Goal: Use online tool/utility: Utilize a website feature to perform a specific function

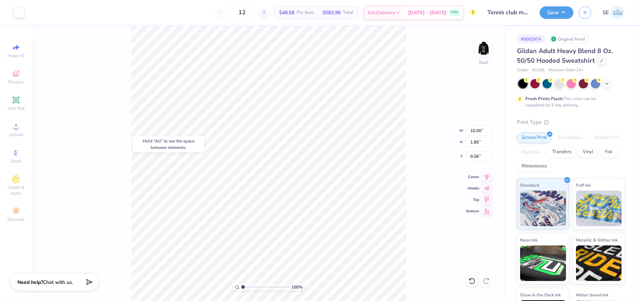
type input "9.06"
click at [14, 103] on icon at bounding box center [15, 100] width 7 height 7
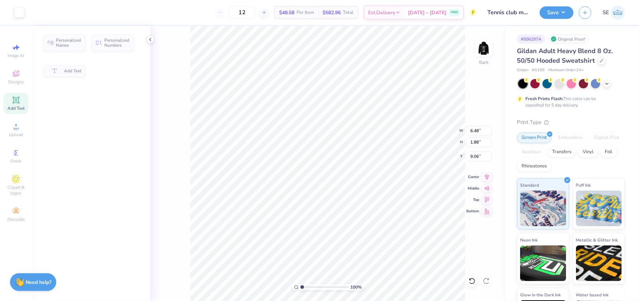
type input "6.48"
type input "1.88"
type input "6.31"
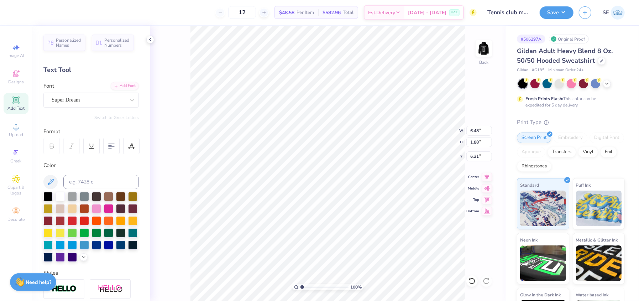
type input "0.63"
type input "0.68"
type input "9.88"
type input "6.48"
type input "1.88"
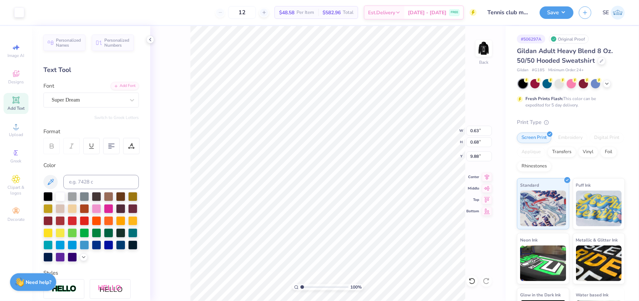
type input "6.31"
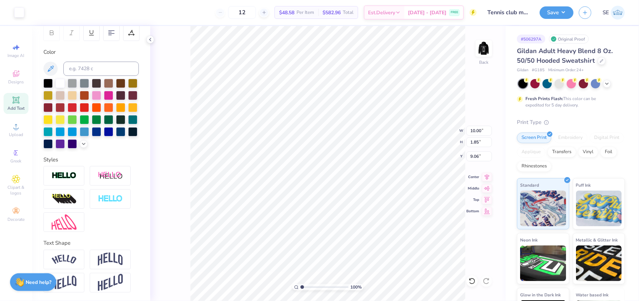
scroll to position [125, 0]
click at [125, 226] on div at bounding box center [90, 199] width 95 height 66
click at [127, 240] on div "Text Shape" at bounding box center [90, 243] width 95 height 8
click at [119, 262] on img at bounding box center [110, 260] width 25 height 14
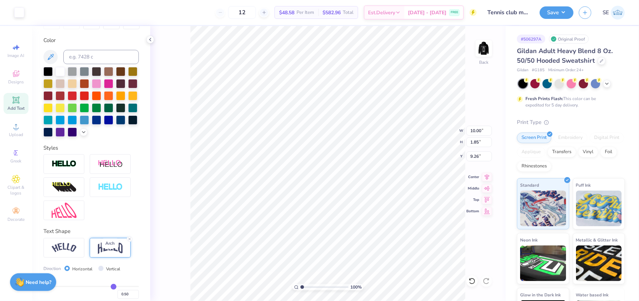
type input "9.26"
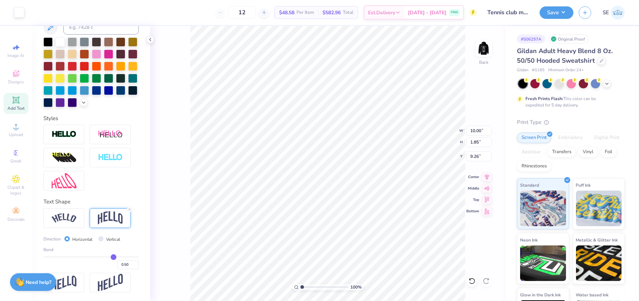
scroll to position [166, 0]
type input "0.49"
type input "0.47"
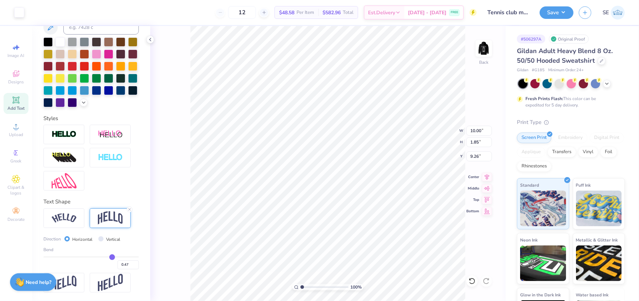
type input "0.45"
type input "0.44"
type input "0.41"
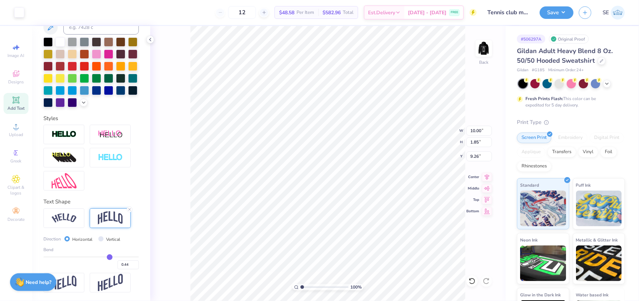
type input "0.41"
type input "0.4"
type input "0.40"
type input "0.39"
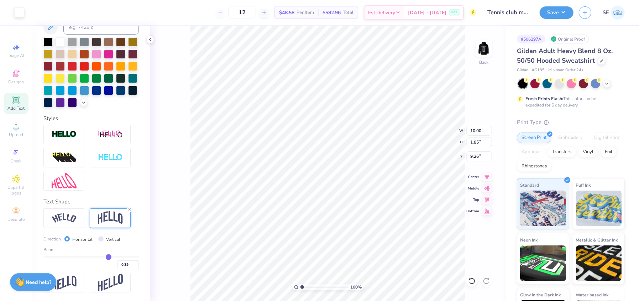
type input "0.38"
type input "0.36"
type input "0.35"
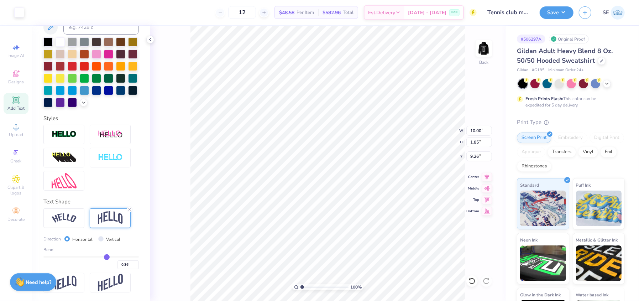
type input "0.35"
type input "0.34"
type input "0.33"
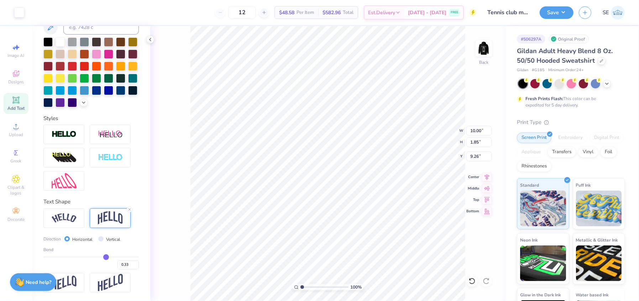
type input "0.3"
type input "0.30"
type input "0.28"
type input "0.27"
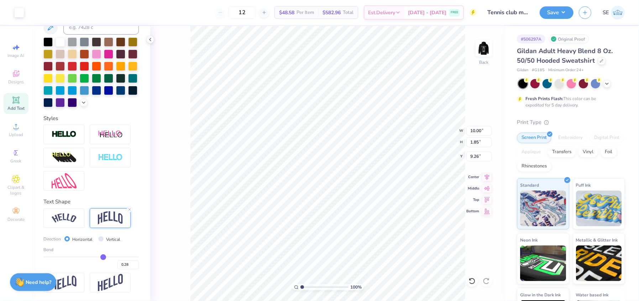
type input "0.27"
type input "0.26"
type input "0.24"
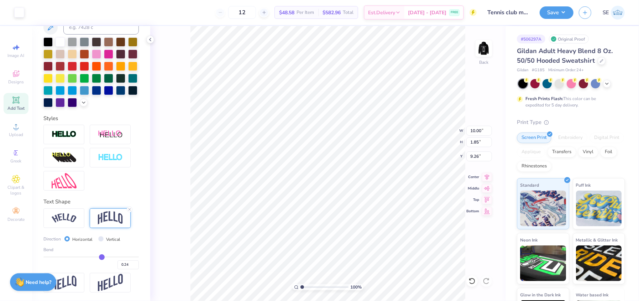
type input "0.21"
type input "0.19"
type input "0.17"
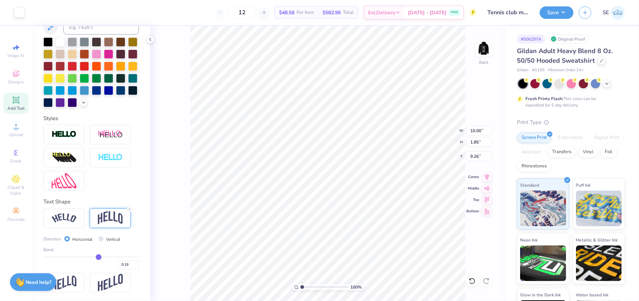
type input "0.17"
type input "0.16"
type input "0.15"
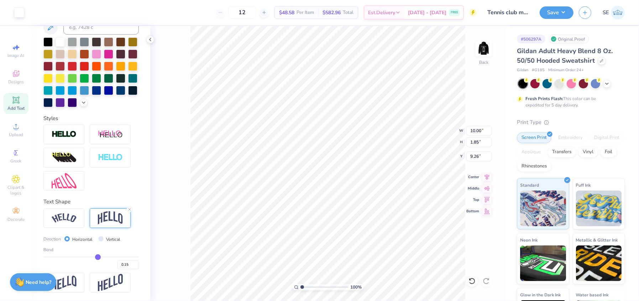
type input "0.14"
type input "0.13"
type input "0.11"
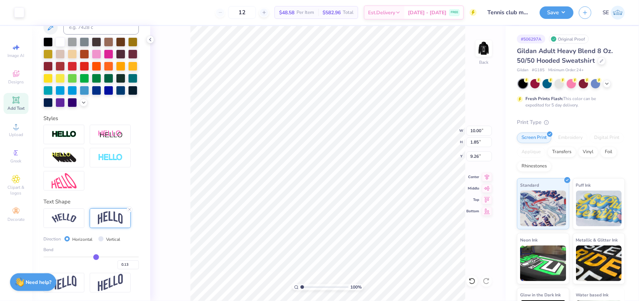
type input "0.11"
type input "0.1"
type input "0.10"
type input "0.08"
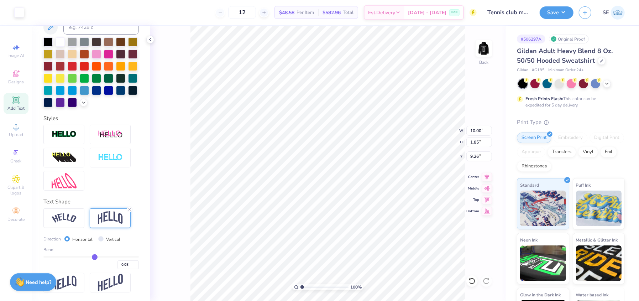
type input "0.06"
type input "0.05"
type input "0.04"
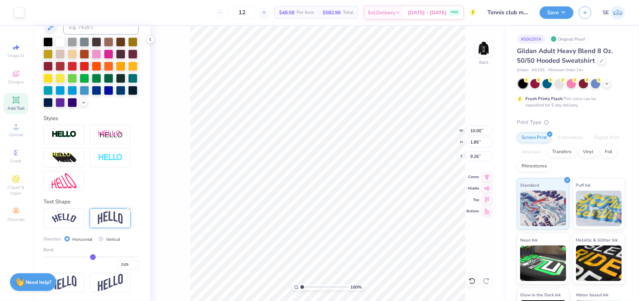
type input "0.04"
type input "0.03"
type input "0.02"
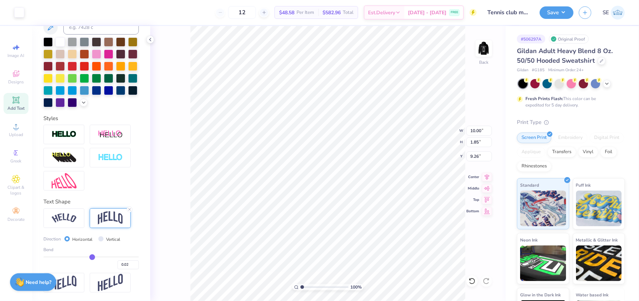
type input "0.01"
type input "-0.01"
type input "-0.02"
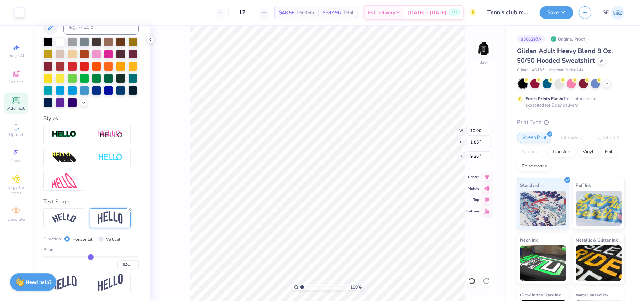
type input "-0.02"
type input "-0.03"
type input "-0.05"
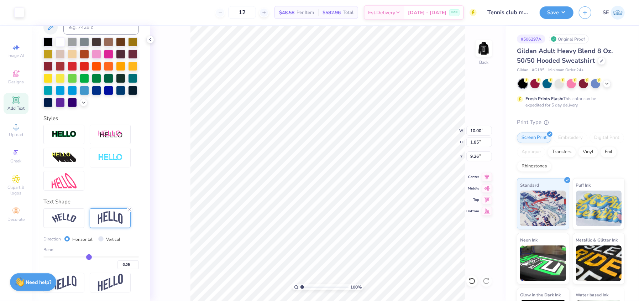
type input "-0.06"
type input "-0.07"
type input "-0.08"
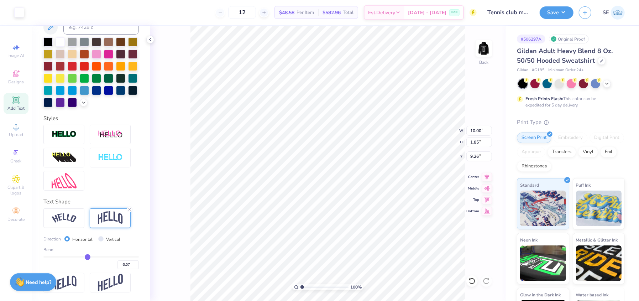
type input "-0.08"
type input "-0.09"
type input "-0.11"
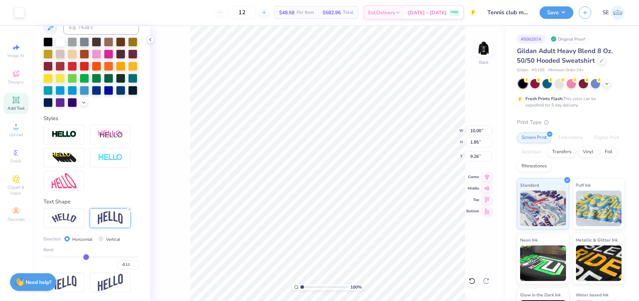
type input "-0.13"
type input "-0.16"
type input "-0.18"
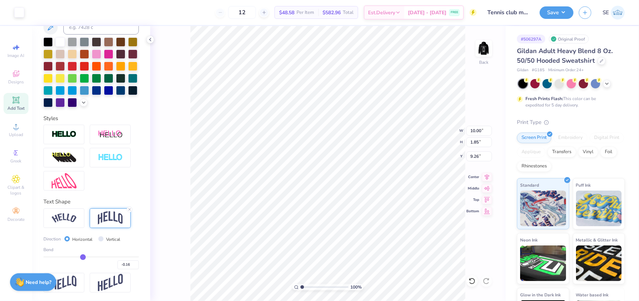
type input "-0.18"
type input "-0.2"
type input "-0.20"
type input "-0.24"
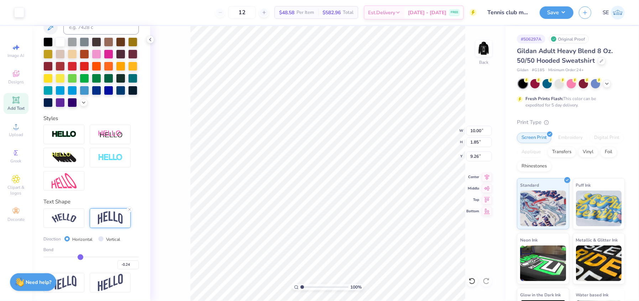
type input "-0.26"
type input "-0.3"
type input "-0.30"
type input "-0.31"
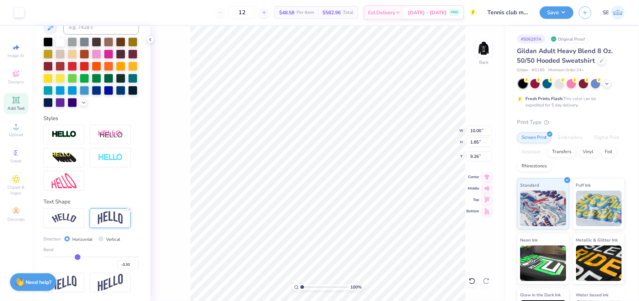
type input "-0.31"
type input "-0.34"
type input "-0.37"
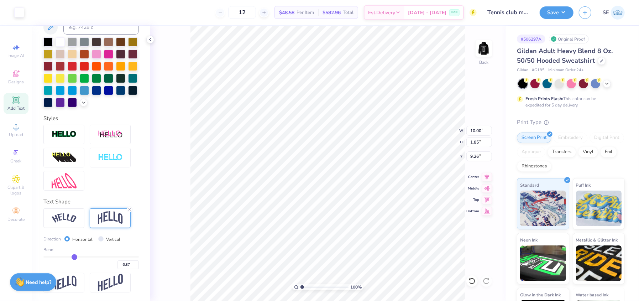
type input "-0.39"
type input "-0.41"
type input "-0.43"
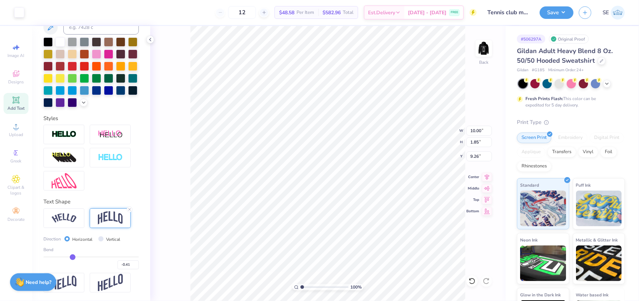
type input "-0.43"
type input "-0.45"
type input "-0.47"
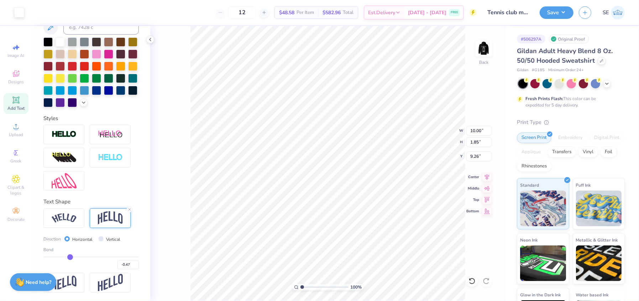
drag, startPoint x: 110, startPoint y: 254, endPoint x: 68, endPoint y: 254, distance: 41.7
type input "-0.48"
click at [68, 256] on input "range" at bounding box center [90, 256] width 95 height 1
type input "-0.48"
type input "-0.51"
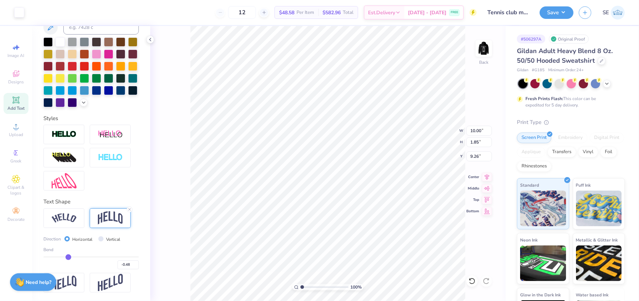
type input "-0.51"
type input "-0.54"
type input "-0.59"
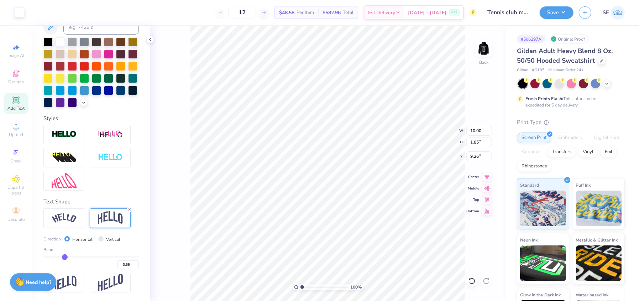
type input "-0.61"
type input "-0.64"
type input "-0.66"
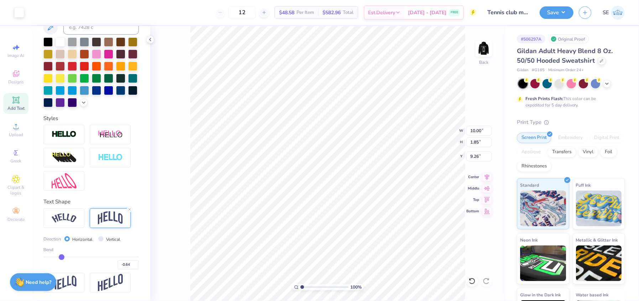
type input "-0.66"
type input "-0.67"
type input "-0.68"
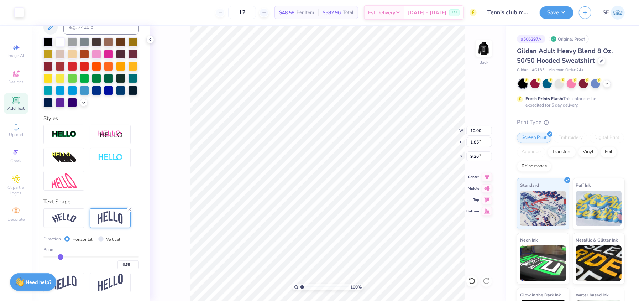
type input "-0.69"
type input "-0.71"
type input "-0.72"
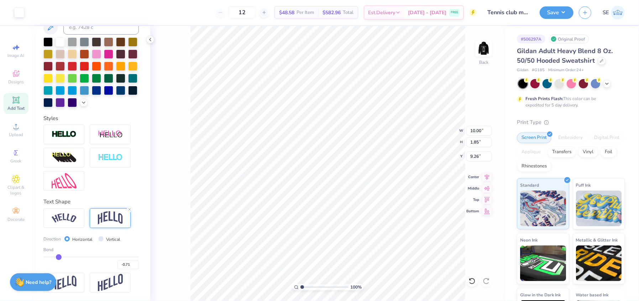
type input "-0.72"
type input "-0.73"
type input "-0.74"
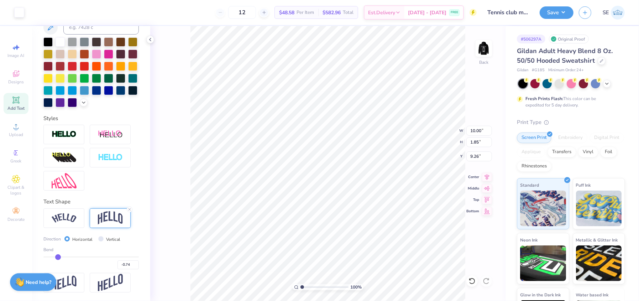
type input "-0.76"
type input "-0.77"
drag, startPoint x: 67, startPoint y: 256, endPoint x: 56, endPoint y: 253, distance: 11.7
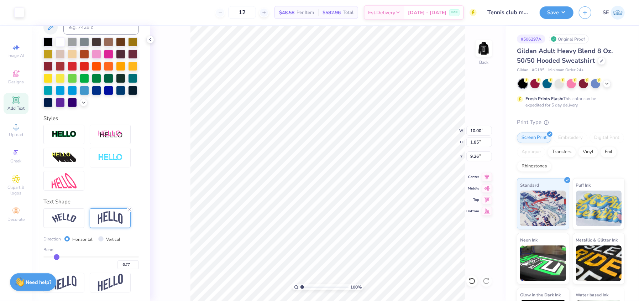
click at [56, 256] on input "range" at bounding box center [90, 256] width 95 height 1
type input "-0.75"
type input "-0.71"
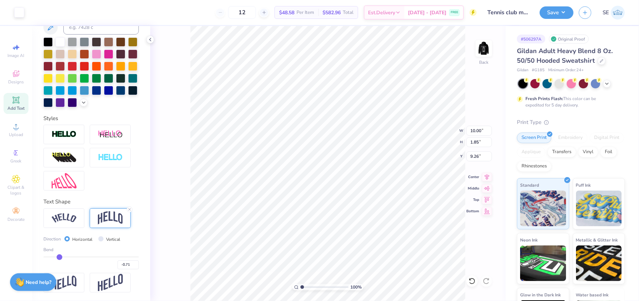
type input "-0.57"
type input "-0.34"
type input "-0.28"
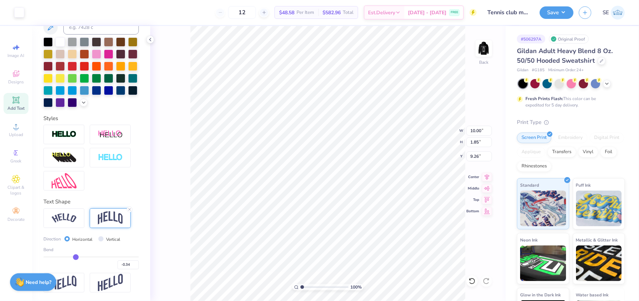
type input "-0.28"
type input "-0.19"
type input "-0.05"
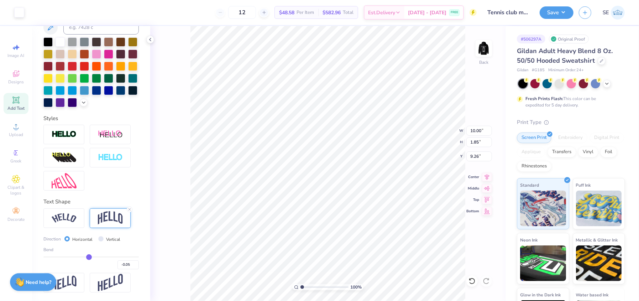
type input "0.01"
type input "0.05"
type input "0.1"
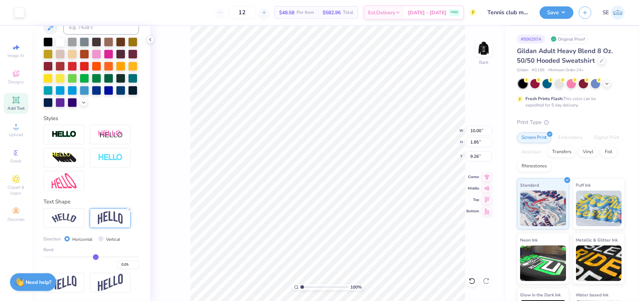
type input "0.10"
type input "0.13"
type input "0.17"
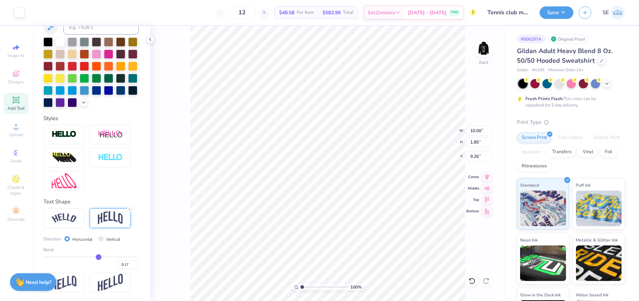
type input "0.22"
type input "0.25"
type input "0.28"
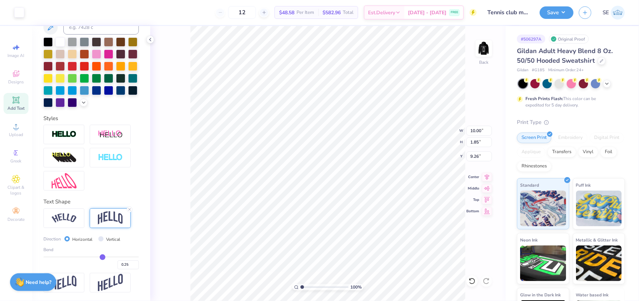
type input "0.28"
type input "0.29"
type input "0.33"
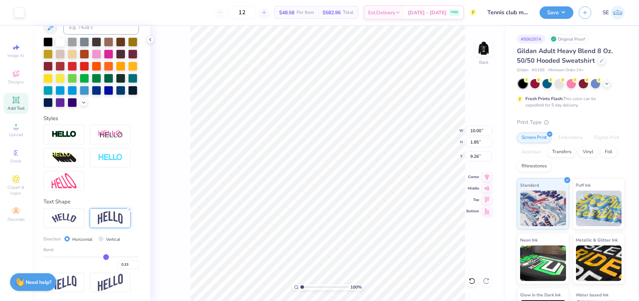
type input "0.35"
type input "0.36"
type input "0.37"
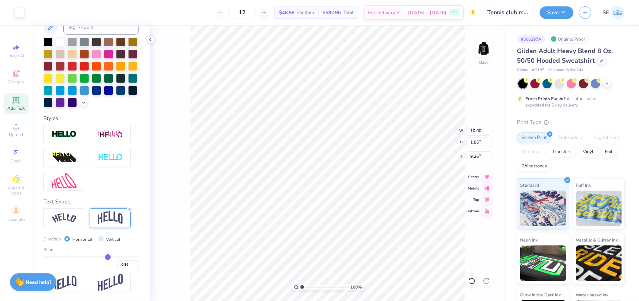
type input "0.37"
drag, startPoint x: 56, startPoint y: 257, endPoint x: 104, endPoint y: 256, distance: 48.1
type input "0.37"
click at [104, 256] on input "range" at bounding box center [90, 256] width 95 height 1
click at [100, 238] on input "Vertical" at bounding box center [100, 238] width 5 height 5
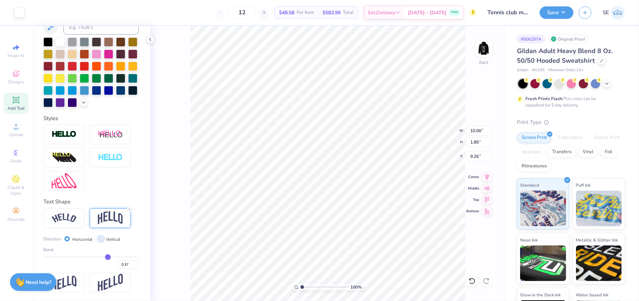
radio input "true"
type input "0.38"
drag, startPoint x: 105, startPoint y: 255, endPoint x: 74, endPoint y: 254, distance: 31.4
click at [74, 256] on input "range" at bounding box center [90, 256] width 95 height 1
drag, startPoint x: 74, startPoint y: 254, endPoint x: 104, endPoint y: 253, distance: 29.6
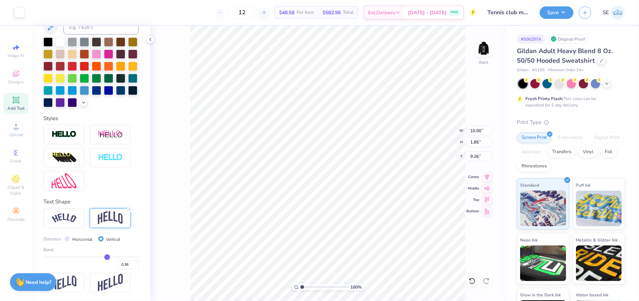
click at [104, 256] on input "range" at bounding box center [90, 256] width 95 height 1
